Goal: Transaction & Acquisition: Purchase product/service

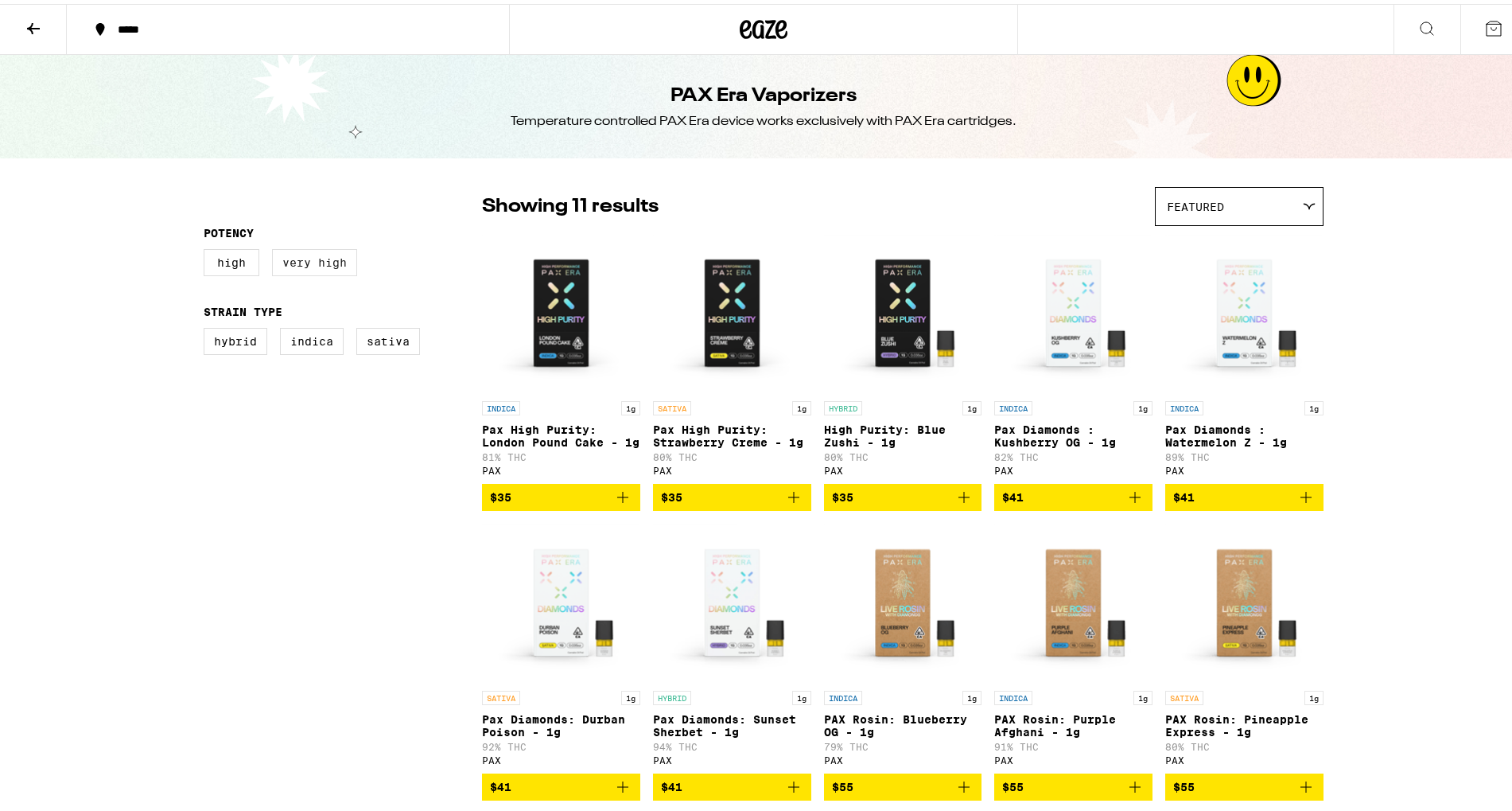
click at [326, 263] on label "Very High" at bounding box center [314, 259] width 85 height 27
click at [208, 248] on input "Very High" at bounding box center [207, 248] width 1 height 1
checkbox input "true"
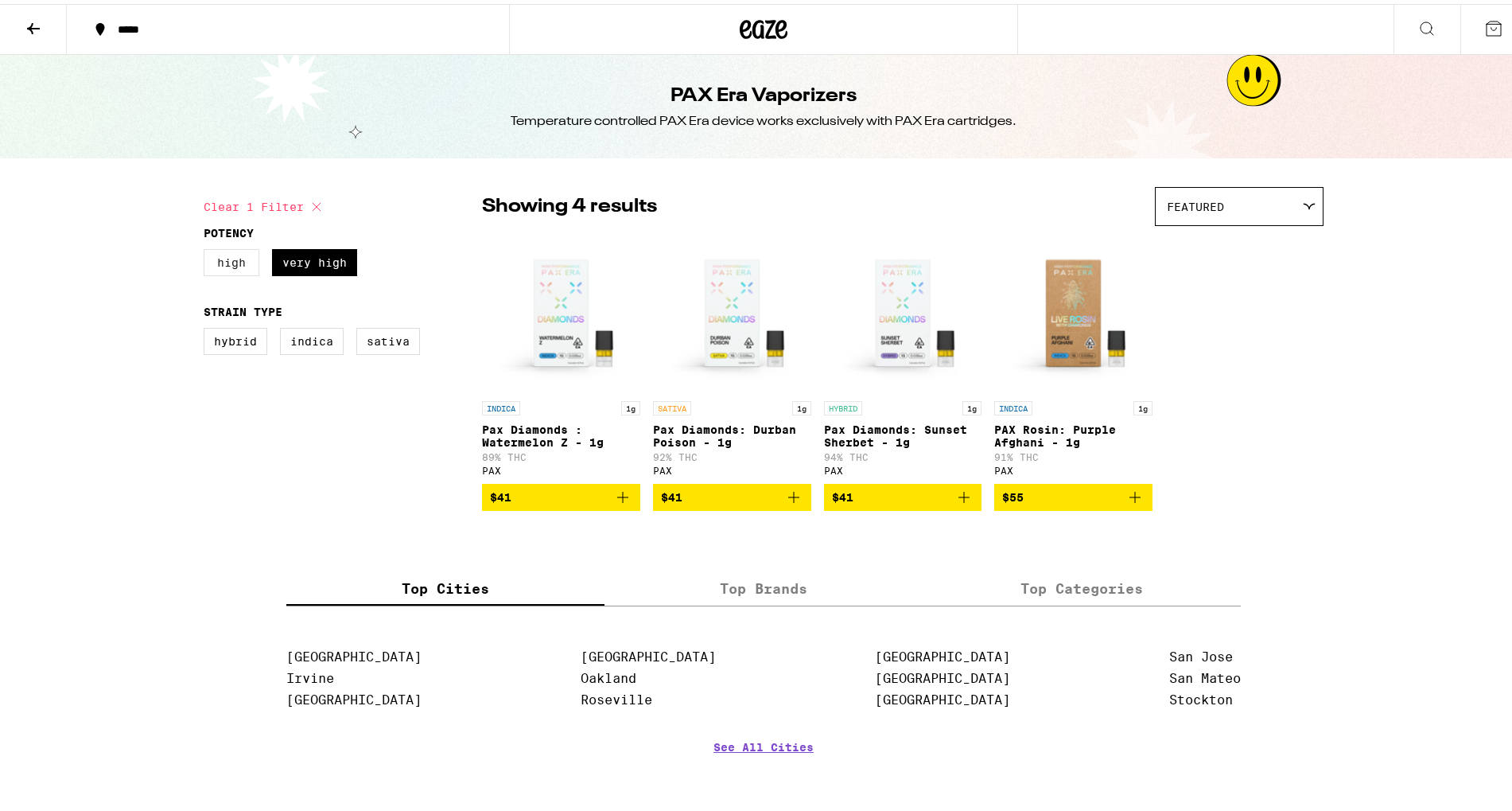
click at [234, 267] on label "High" at bounding box center [231, 259] width 56 height 27
click at [208, 248] on input "High" at bounding box center [207, 248] width 1 height 1
checkbox input "true"
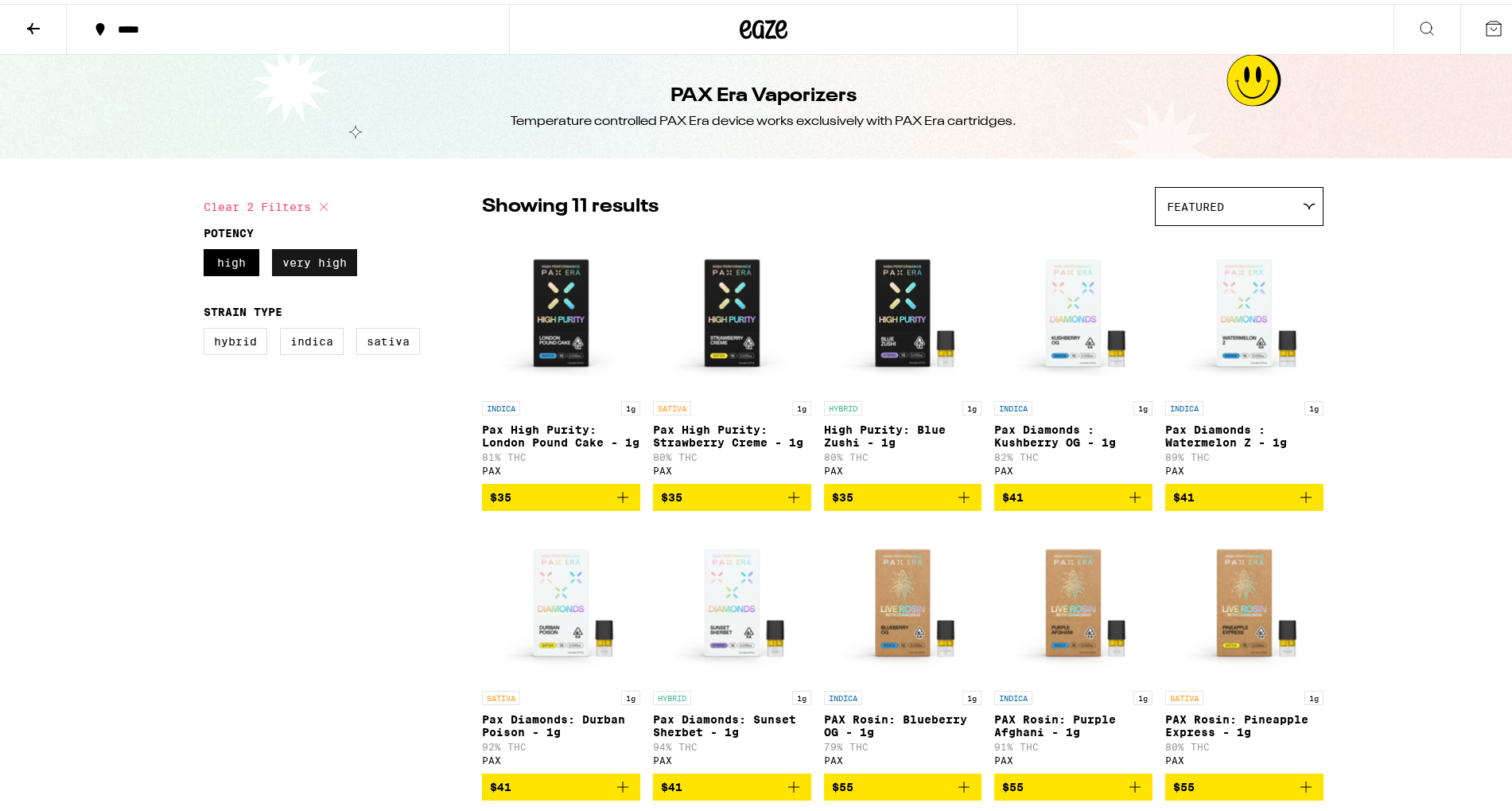
drag, startPoint x: 295, startPoint y: 265, endPoint x: 303, endPoint y: 263, distance: 8.2
click at [295, 265] on label "Very High" at bounding box center [314, 259] width 85 height 27
click at [208, 248] on input "Very High" at bounding box center [207, 248] width 1 height 1
checkbox input "false"
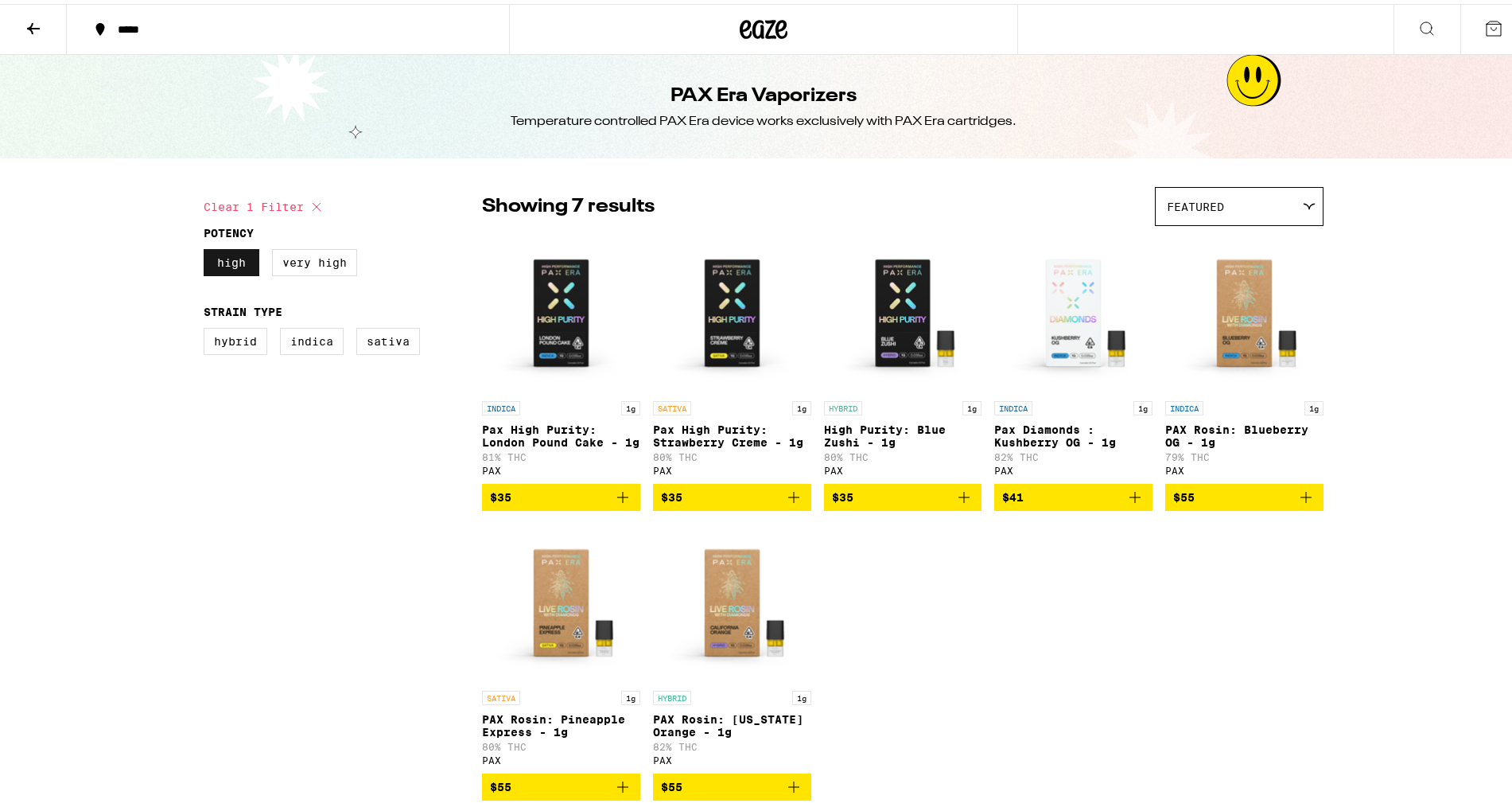
click at [231, 253] on label "High" at bounding box center [231, 259] width 56 height 27
click at [208, 248] on input "High" at bounding box center [207, 248] width 1 height 1
checkbox input "false"
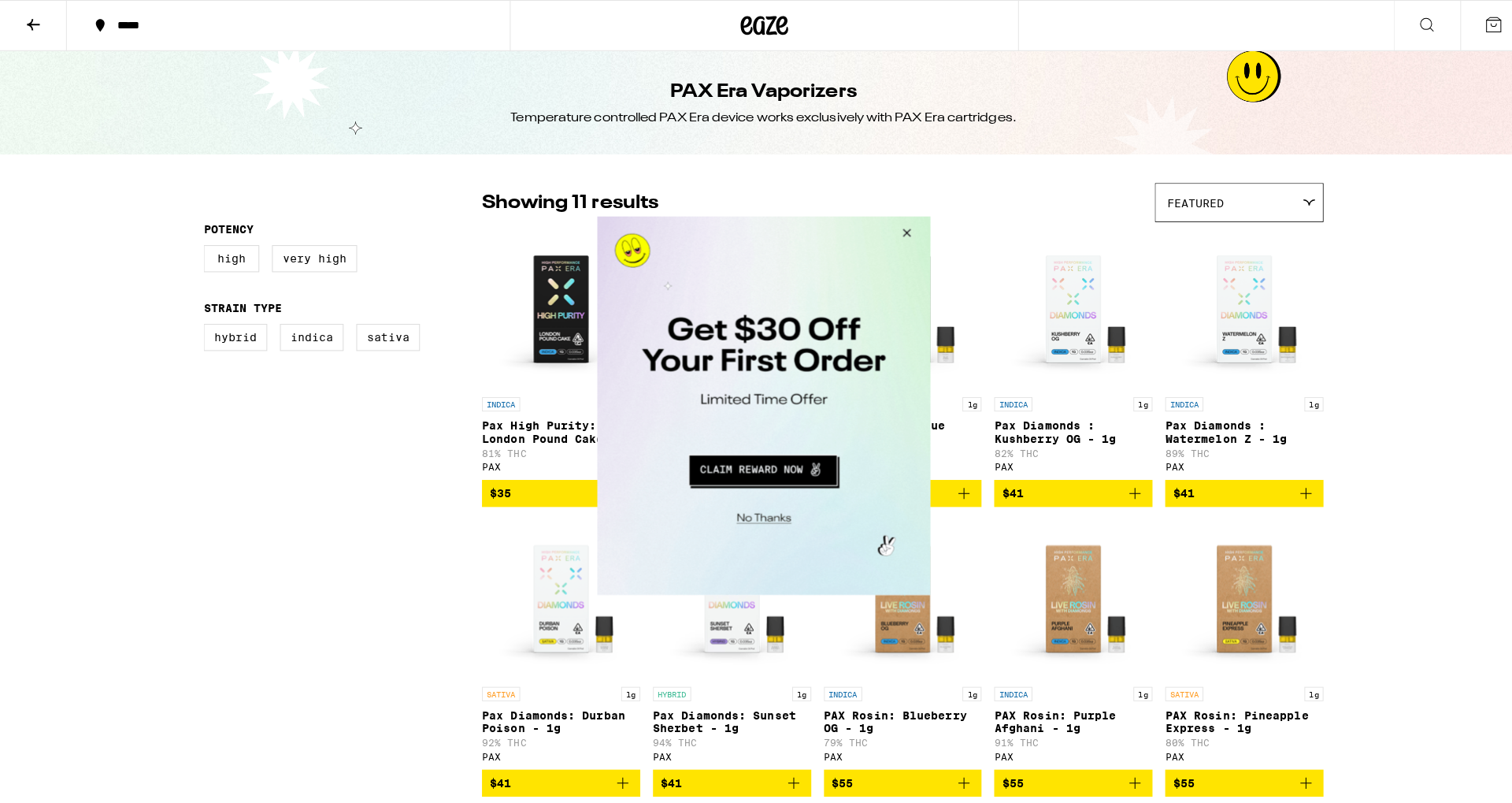
click at [908, 236] on button "Close Modal" at bounding box center [901, 235] width 43 height 38
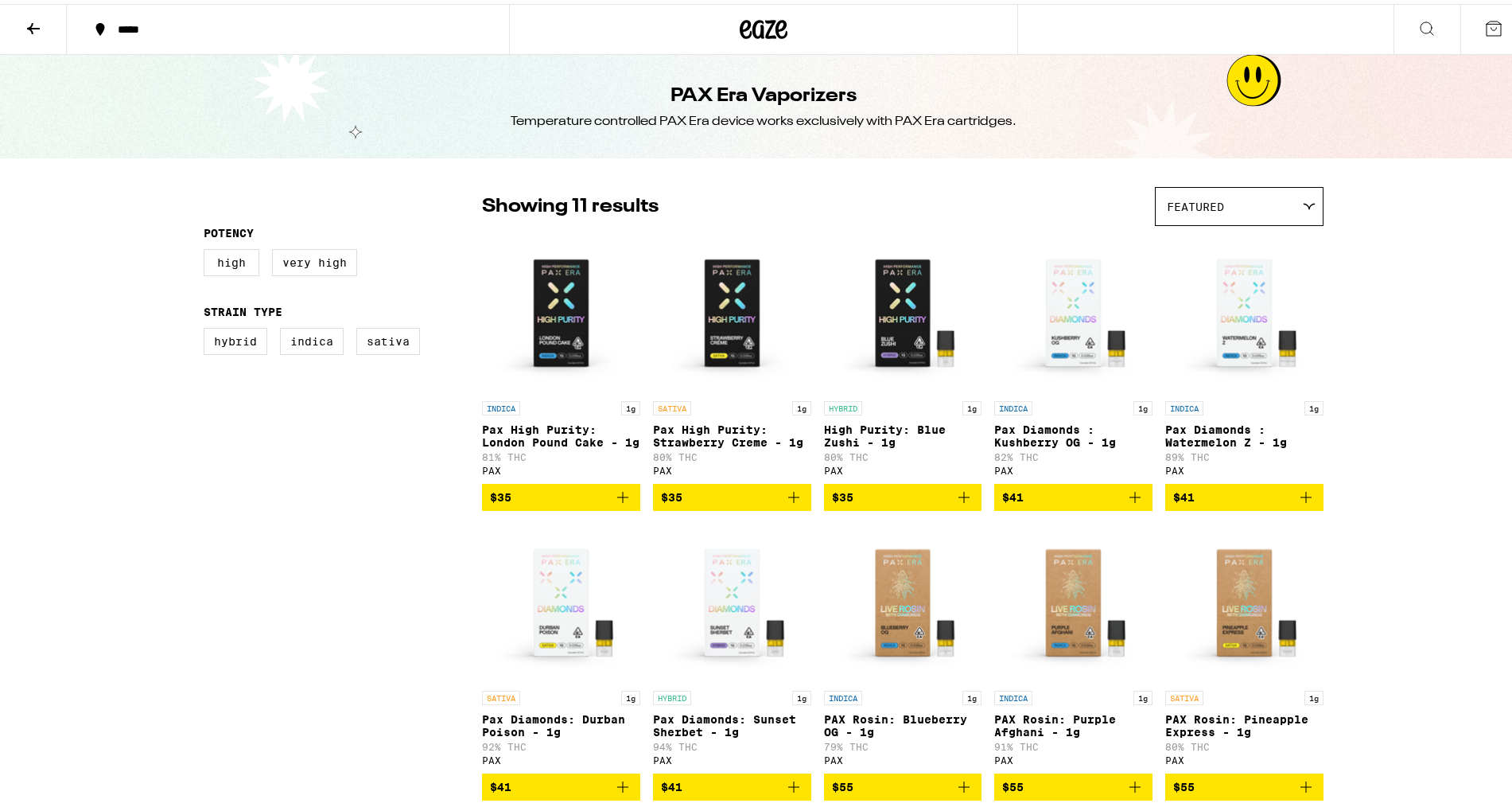
click at [38, 23] on icon at bounding box center [32, 24] width 19 height 19
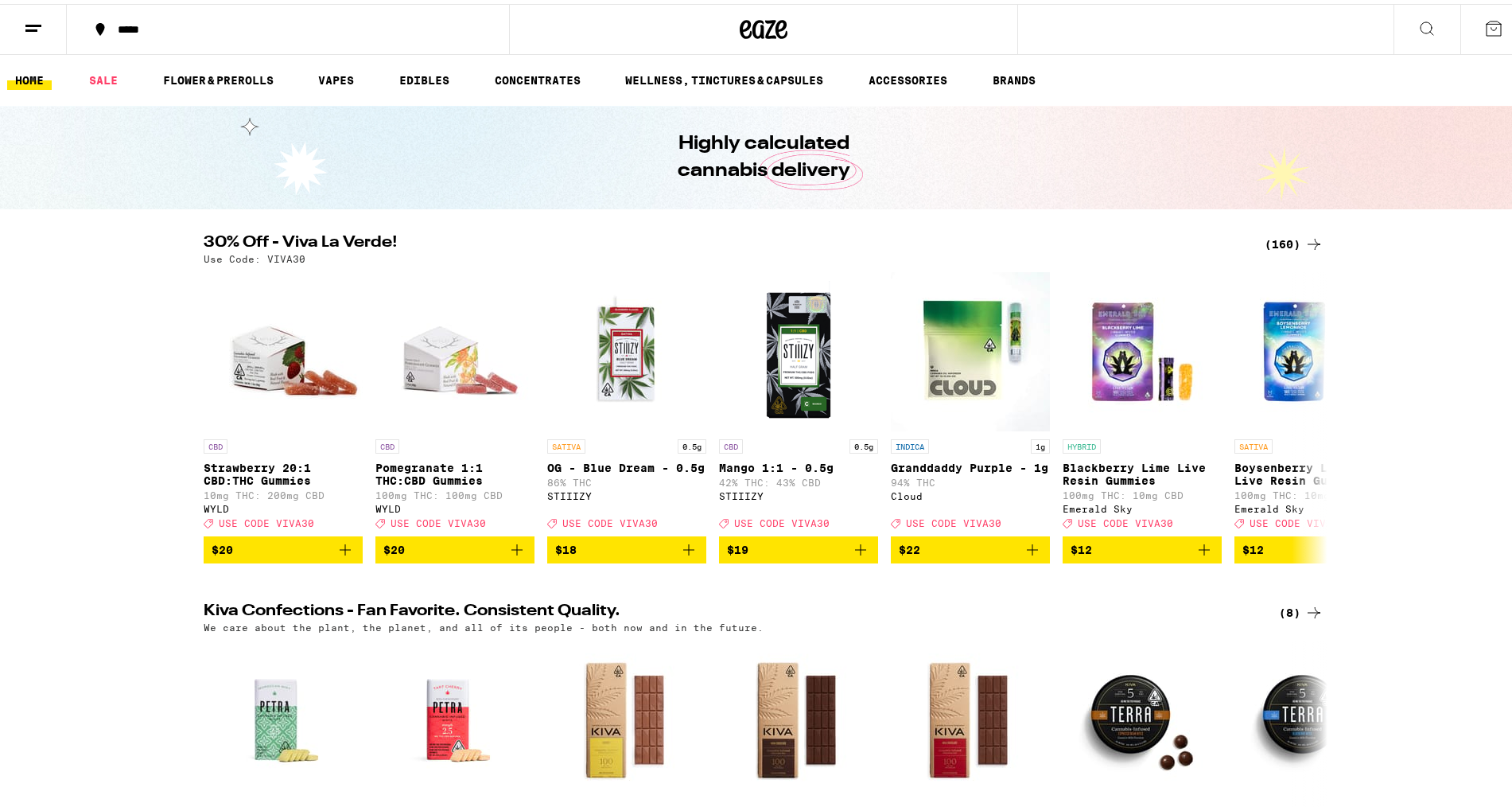
click at [1287, 240] on div "(160)" at bounding box center [1294, 240] width 59 height 19
